Goal: Task Accomplishment & Management: Manage account settings

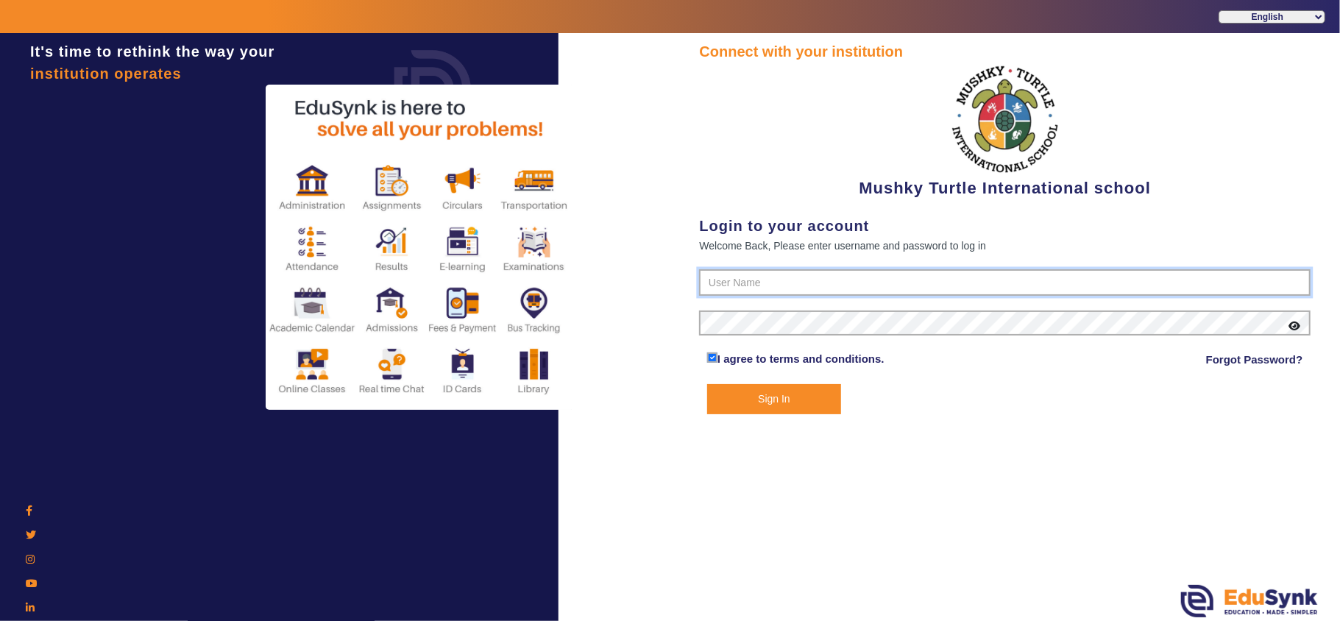
type input "9950605811"
click at [772, 405] on button "Sign In" at bounding box center [774, 399] width 134 height 30
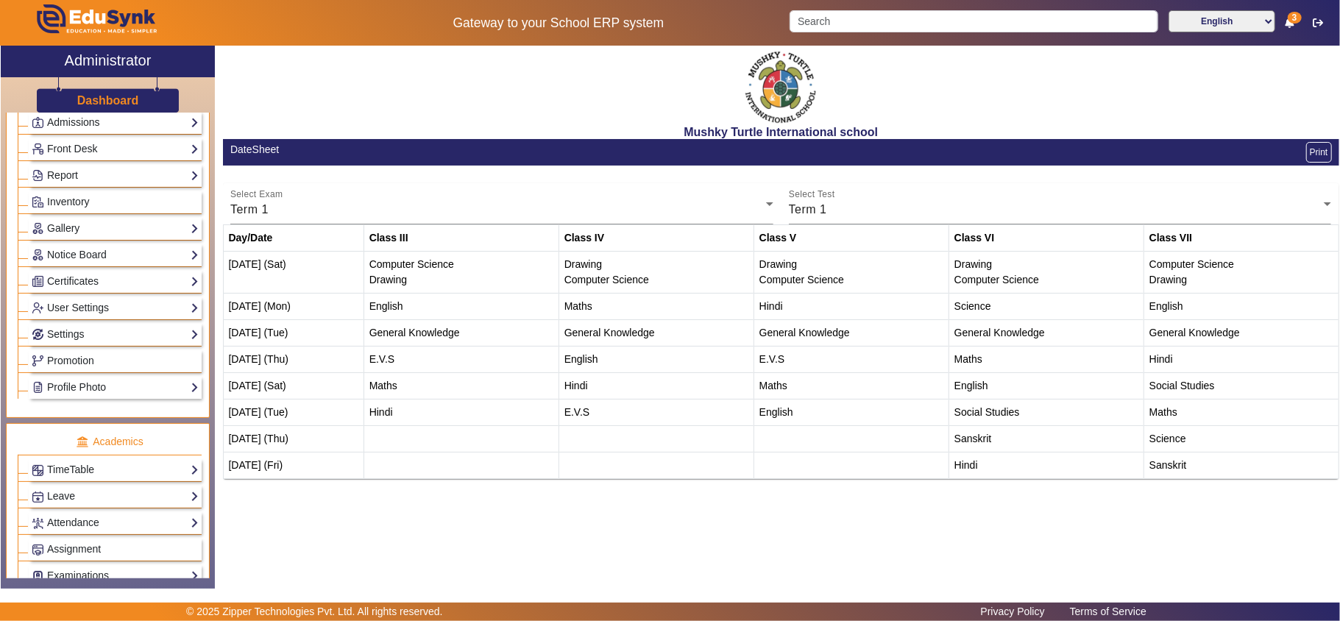
scroll to position [327, 0]
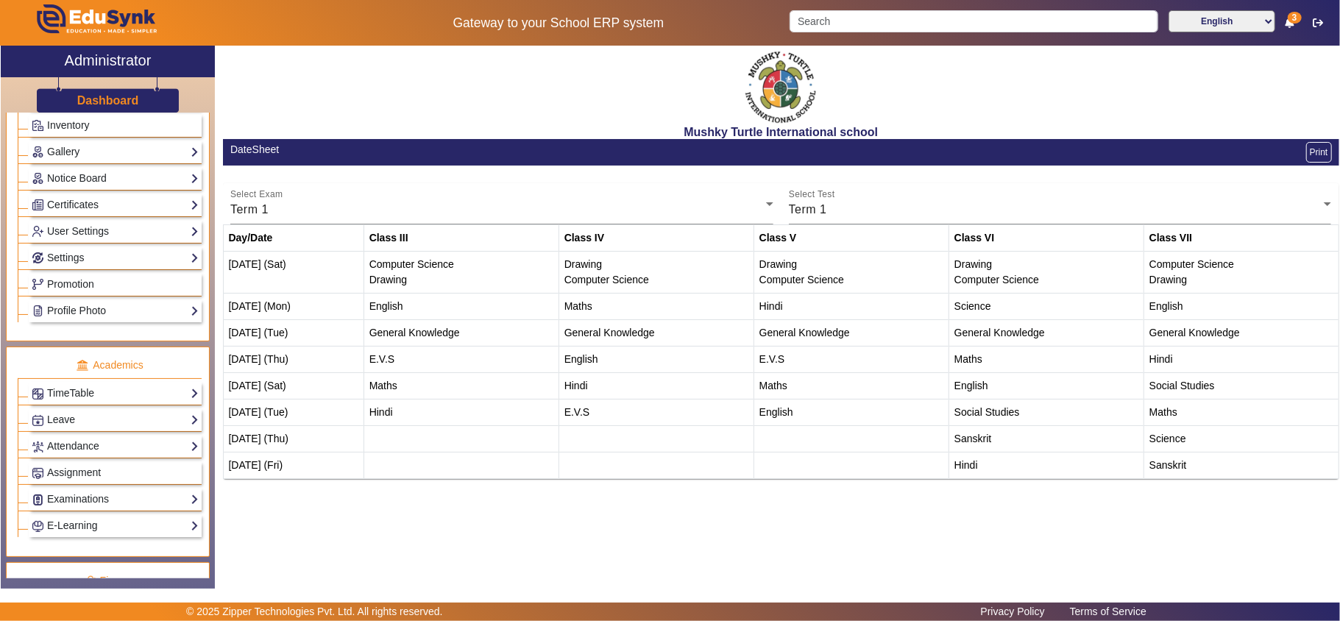
click at [1316, 154] on button "Print" at bounding box center [1319, 152] width 26 height 21
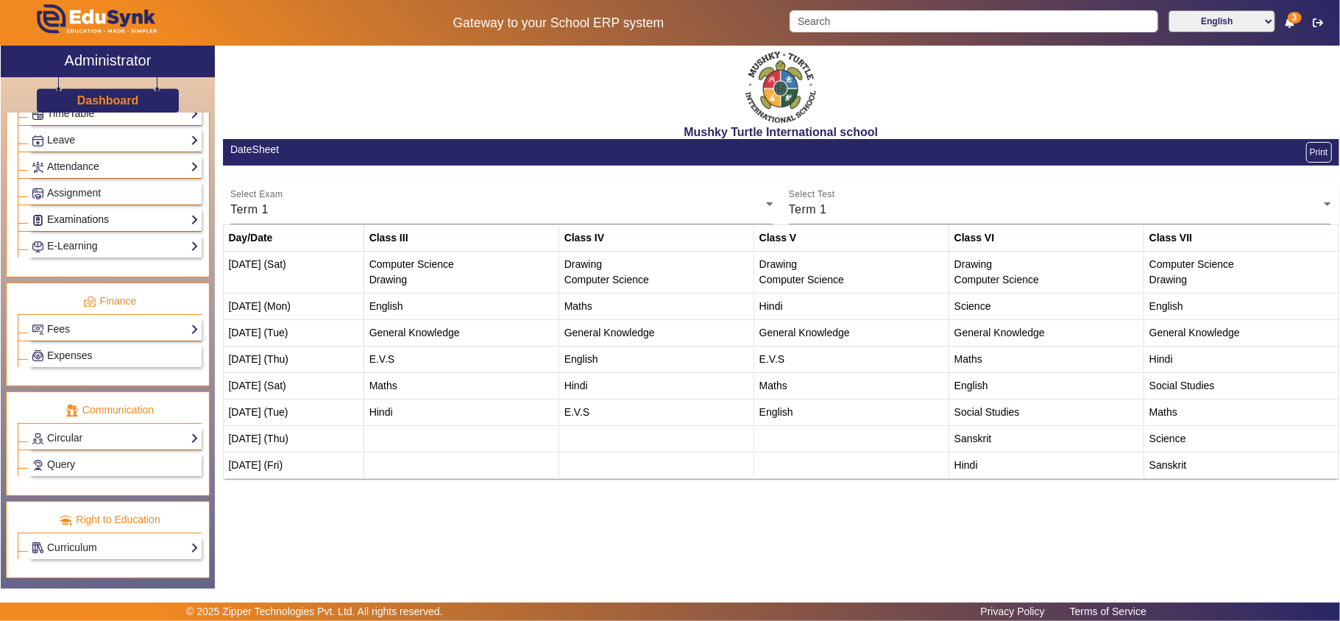
scroll to position [628, 0]
click at [88, 436] on link "Circular" at bounding box center [115, 438] width 167 height 17
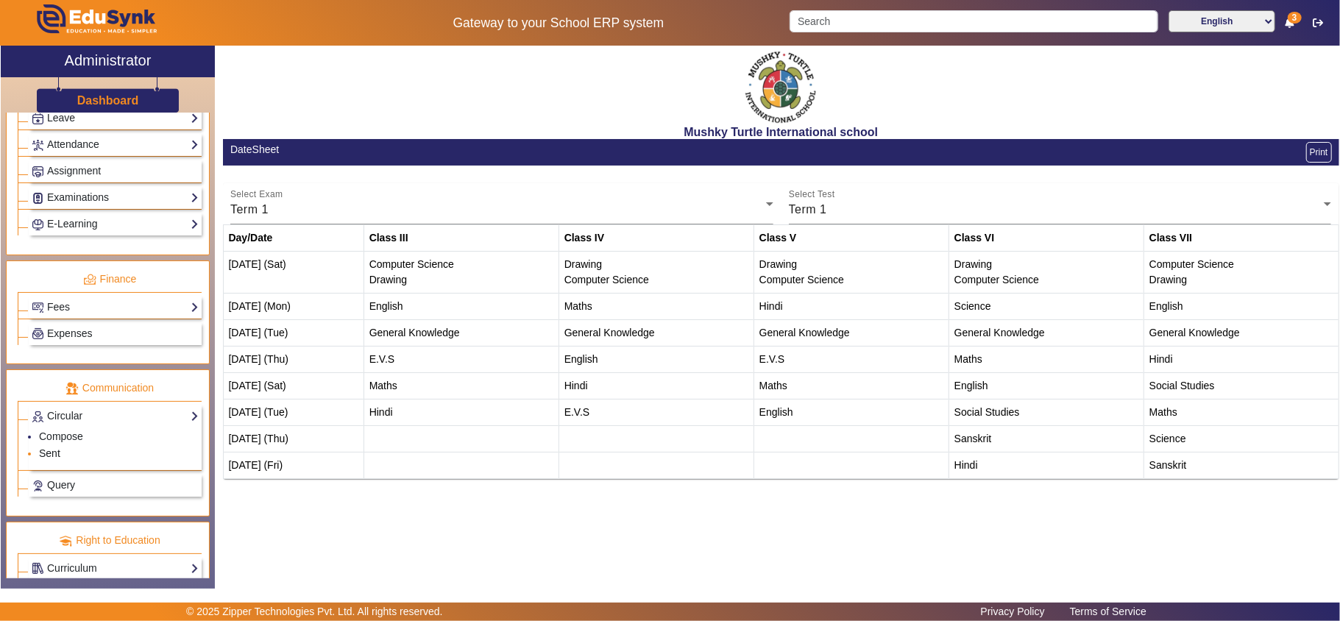
click at [44, 459] on link "Sent" at bounding box center [49, 453] width 21 height 12
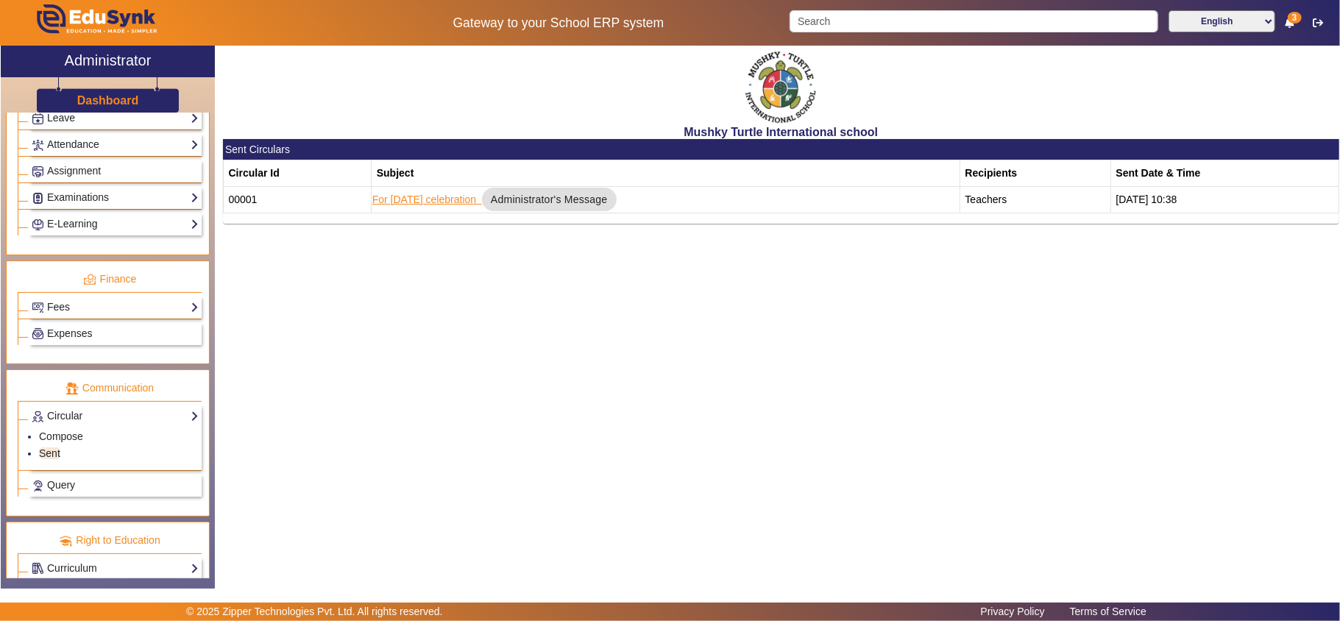
click at [430, 199] on link "For [DATE] celebration" at bounding box center [424, 199] width 104 height 12
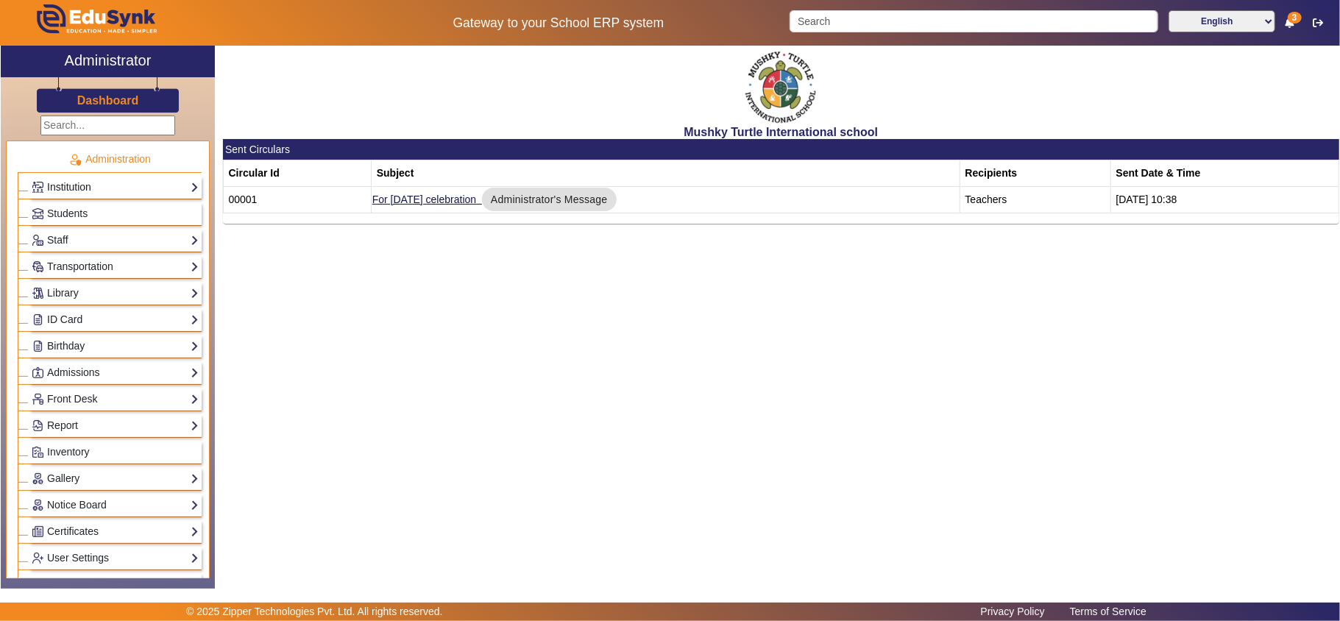
click at [71, 184] on link "Institution" at bounding box center [115, 187] width 167 height 17
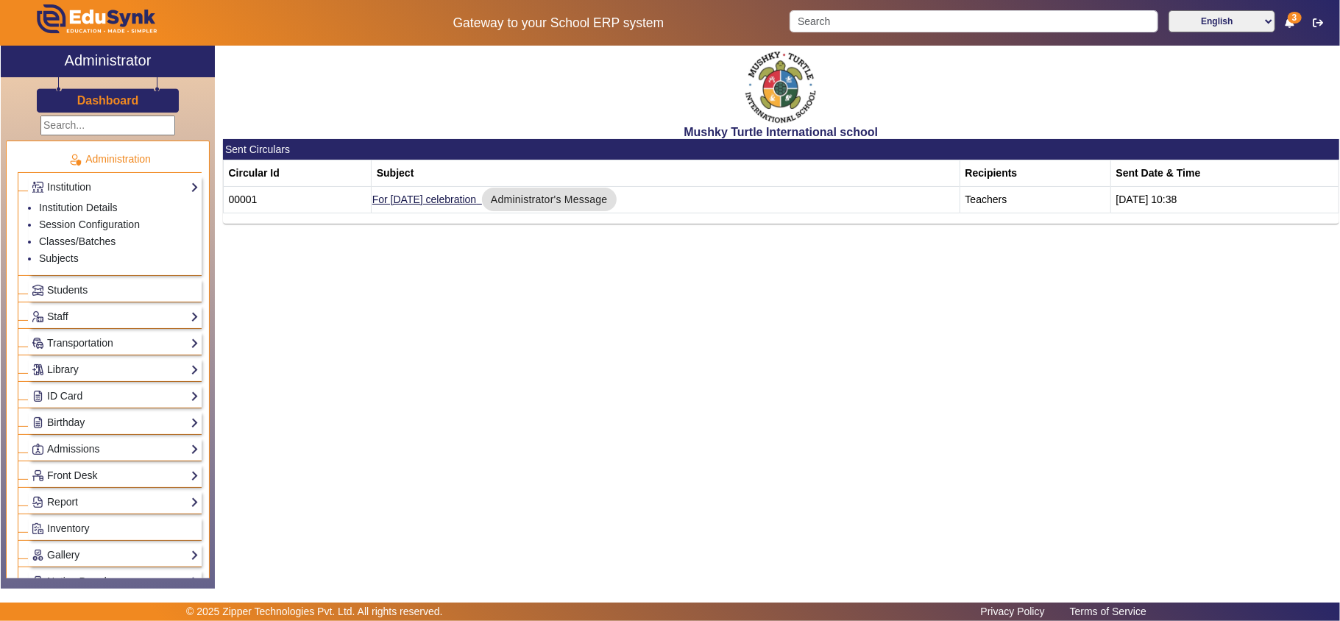
drag, startPoint x: 115, startPoint y: 102, endPoint x: 118, endPoint y: 112, distance: 10.9
click at [115, 102] on h3 "Dashboard" at bounding box center [108, 100] width 62 height 14
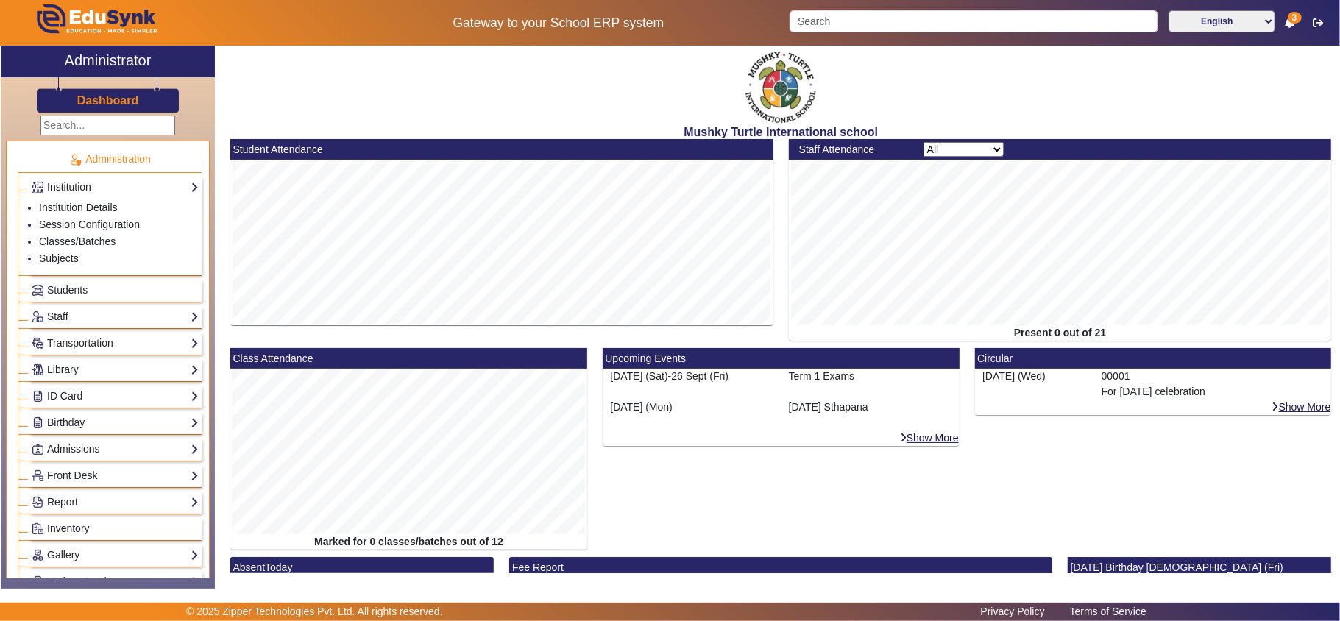
click at [89, 96] on h3 "Dashboard" at bounding box center [108, 100] width 62 height 14
click at [77, 209] on link "Institution Details" at bounding box center [78, 208] width 79 height 12
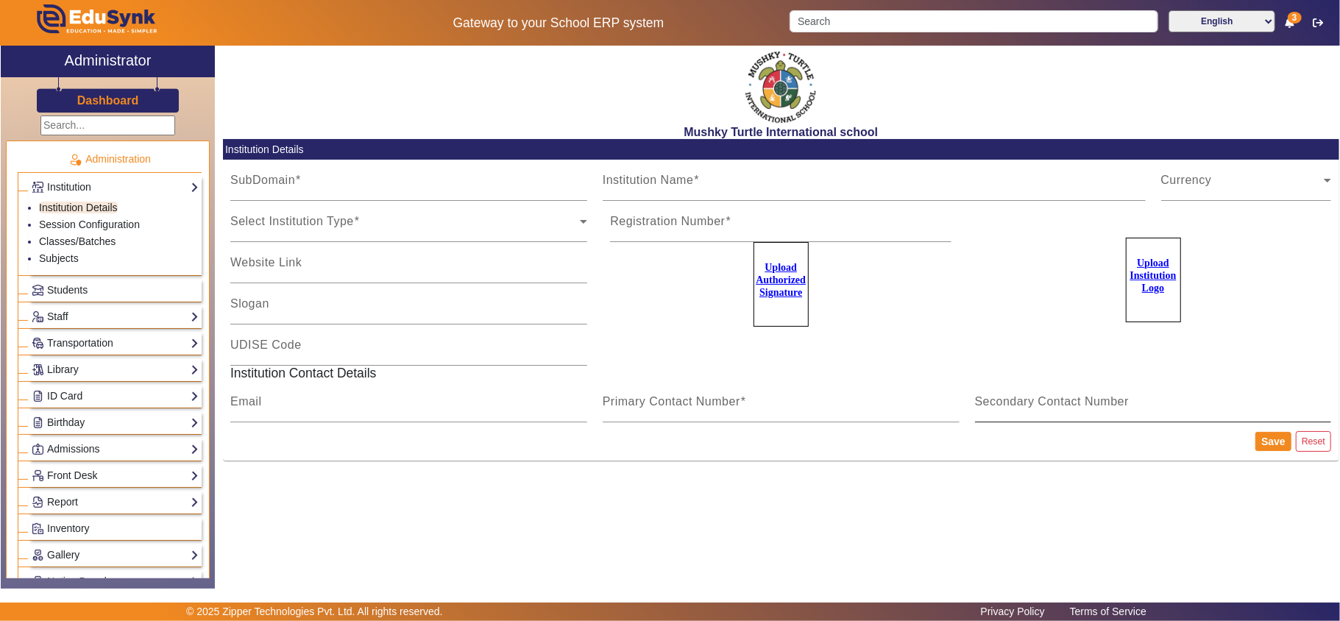
type input "MushkyTurtleJai"
type input "Mushky Turtle International school"
type input "NA"
type input "[EMAIL_ADDRESS][DOMAIN_NAME]"
type input "9950605811"
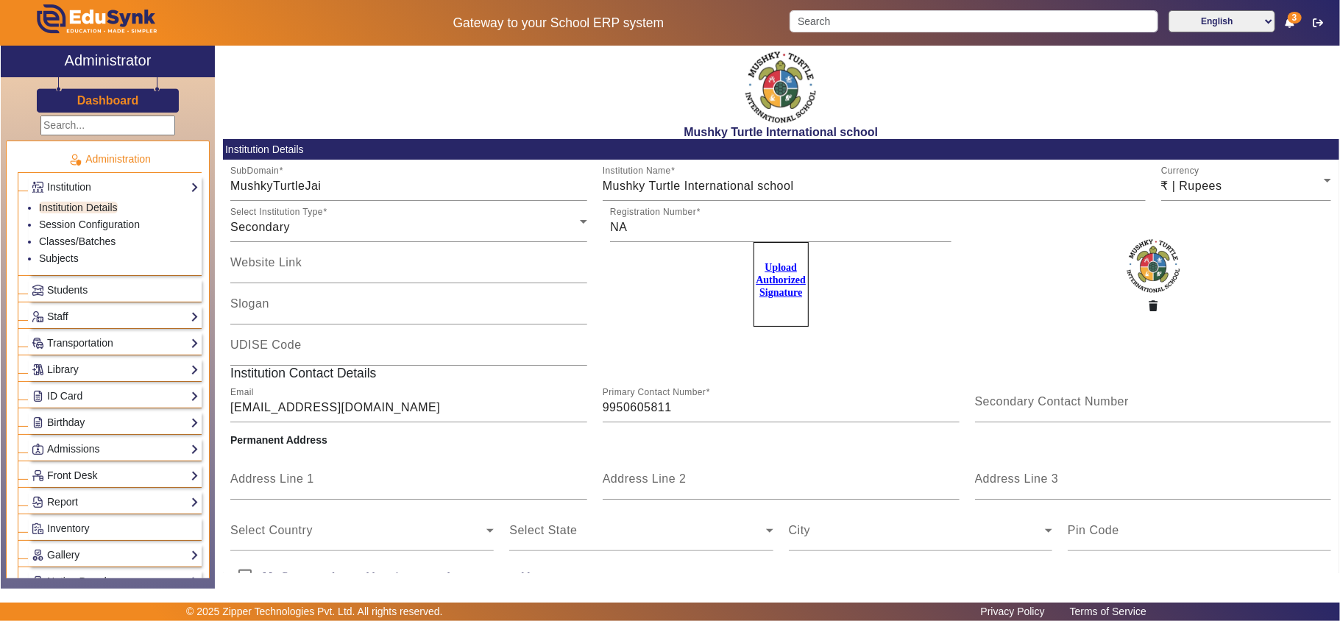
click at [777, 283] on u "Upload Authorized Signature" at bounding box center [781, 280] width 50 height 36
click at [0, 0] on input "Upload Authorized Signature" at bounding box center [0, 0] width 0 height 0
click at [109, 160] on p "Administration" at bounding box center [110, 159] width 184 height 15
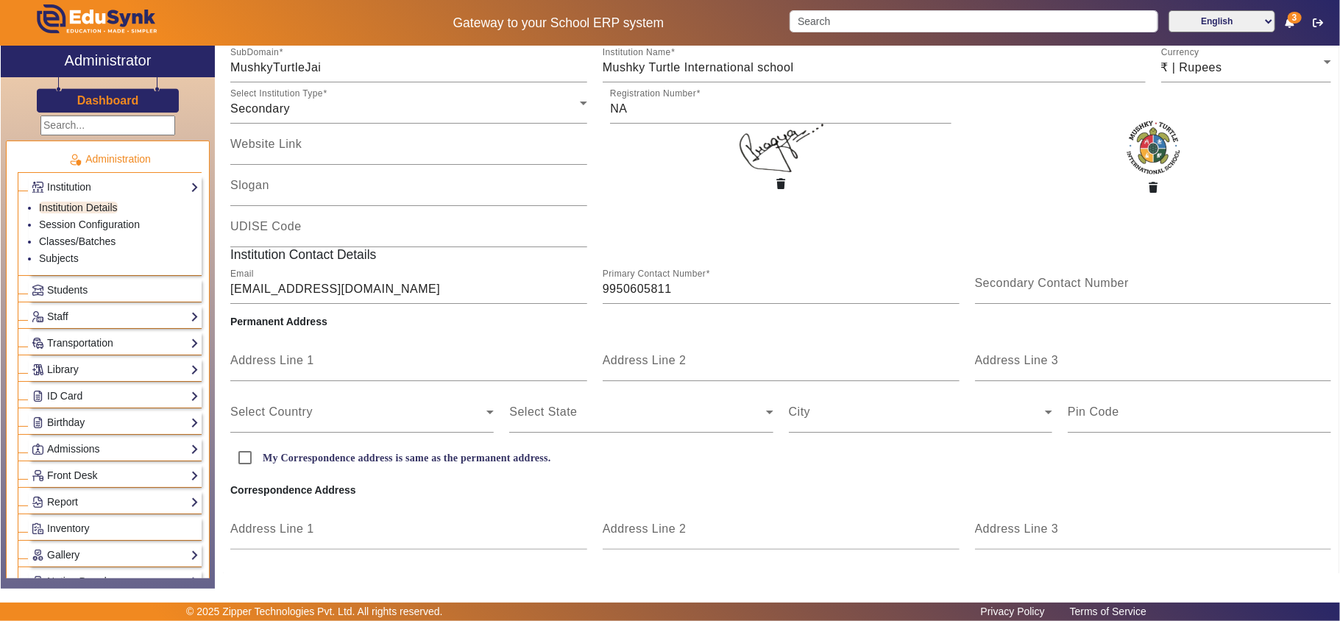
scroll to position [205, 0]
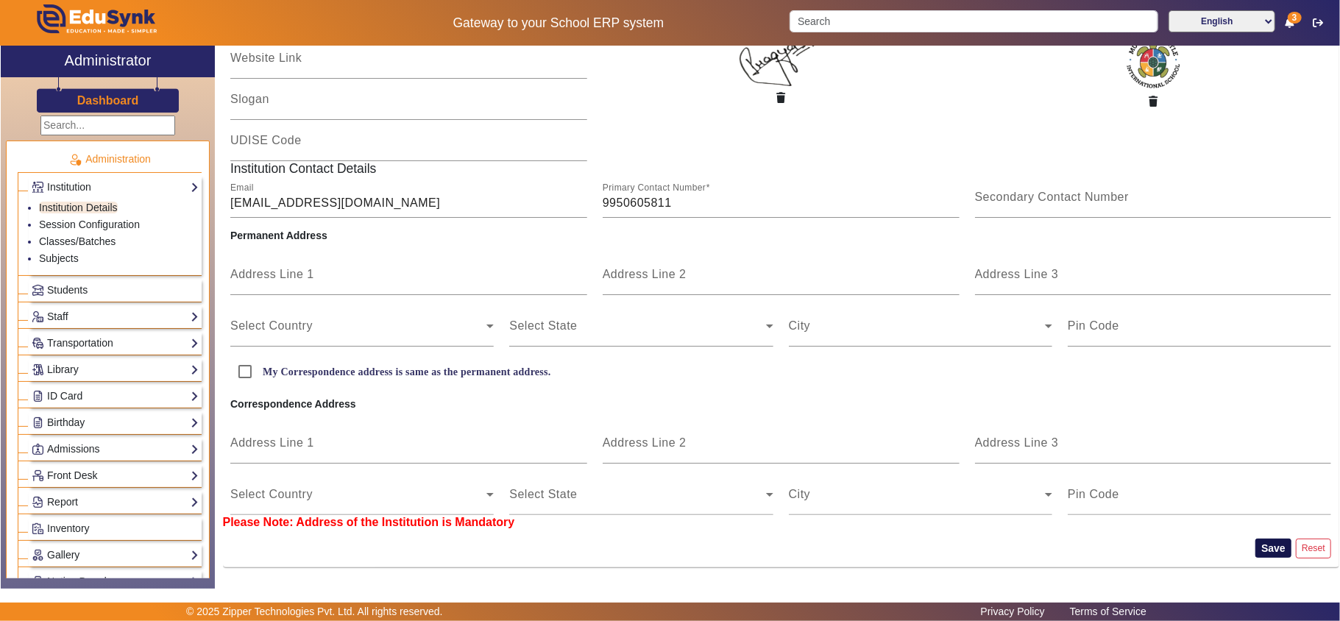
click at [1255, 540] on button "Save" at bounding box center [1273, 548] width 36 height 19
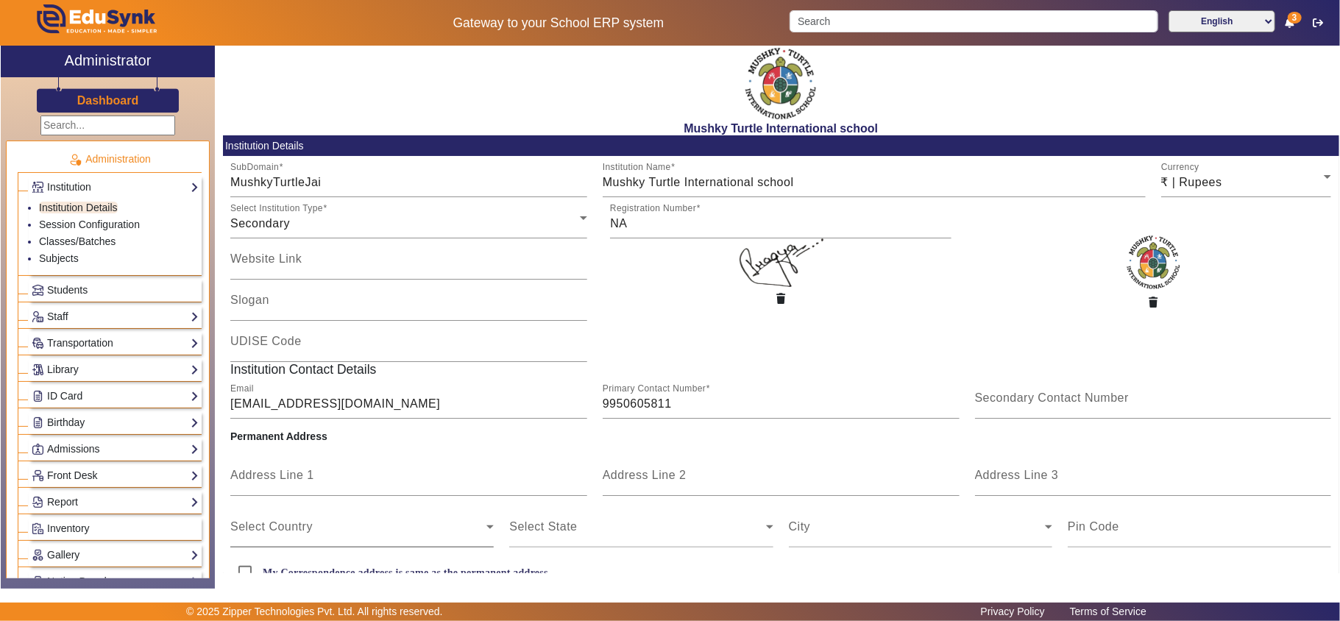
scroll to position [0, 0]
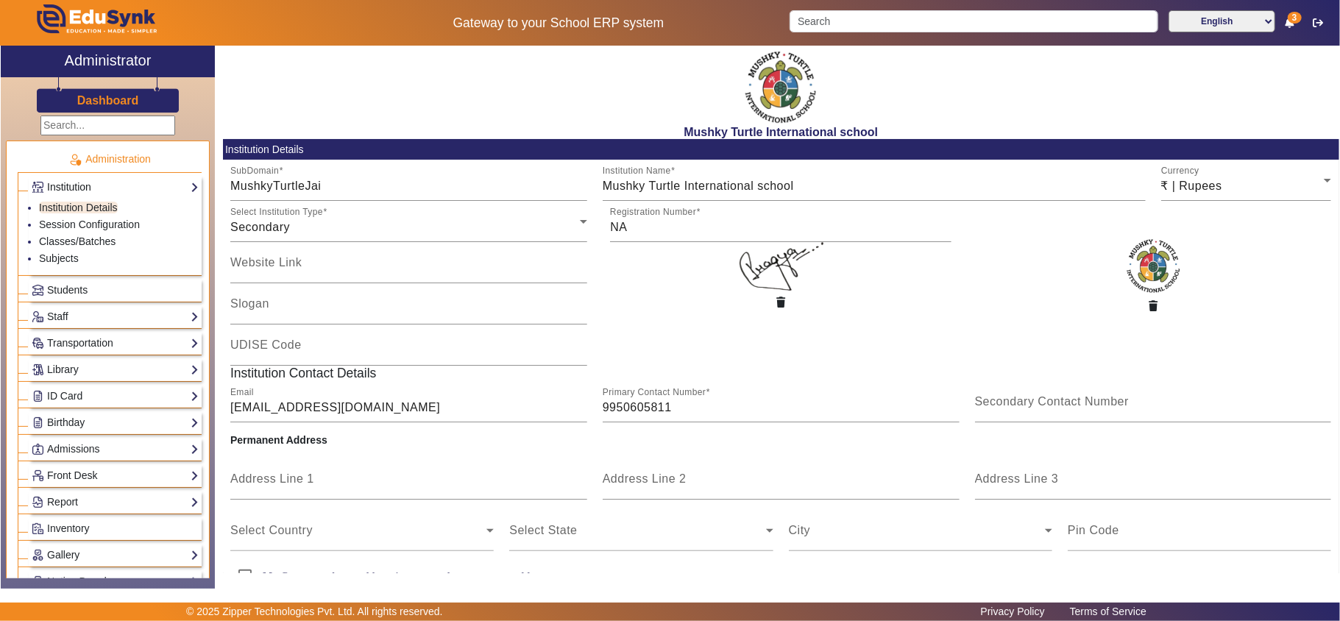
click at [60, 183] on link "Institution" at bounding box center [115, 187] width 167 height 17
